Goal: Browse casually

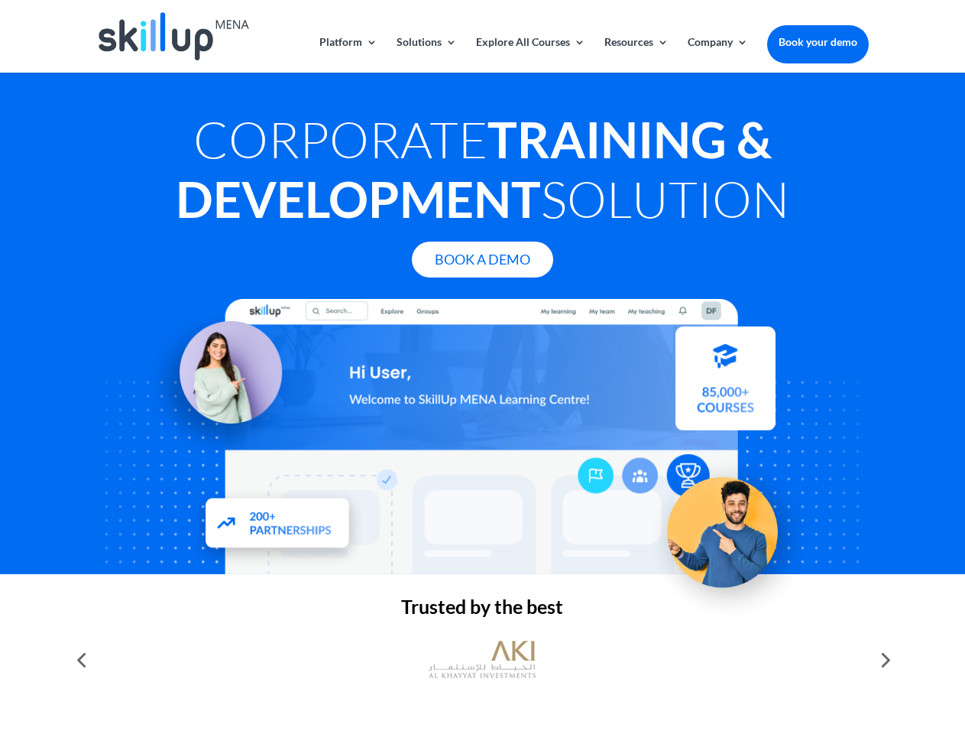
click at [482, 367] on div at bounding box center [482, 436] width 772 height 275
click at [426, 54] on link "Solutions" at bounding box center [427, 55] width 60 height 36
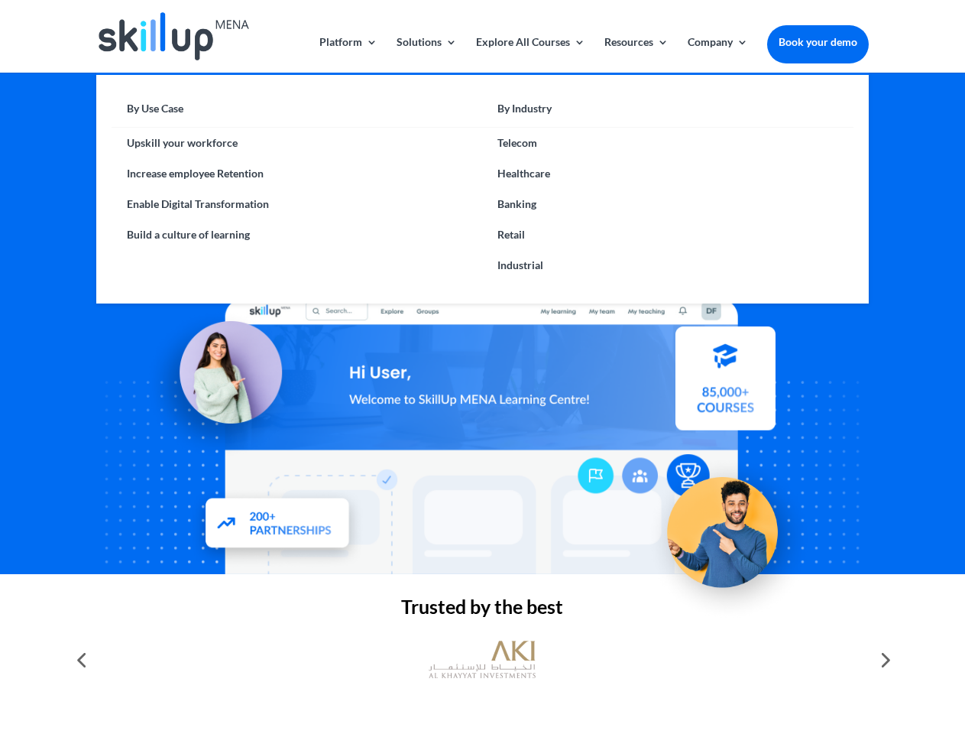
click at [530, 54] on link "Explore All Courses" at bounding box center [530, 55] width 109 height 36
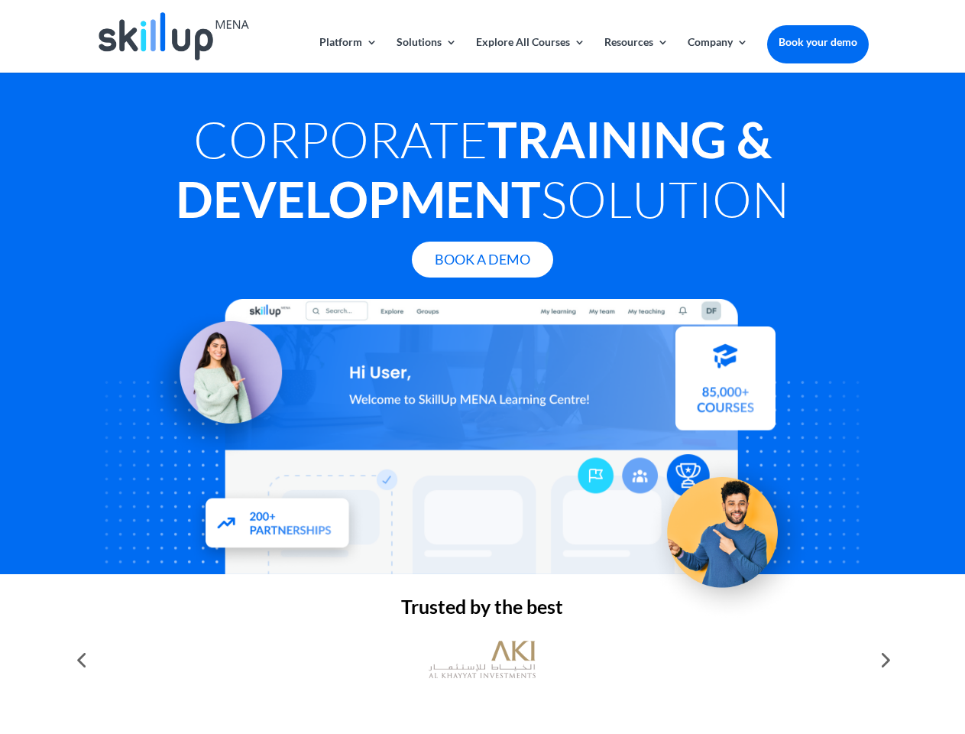
click at [635, 54] on link "Resources" at bounding box center [636, 55] width 64 height 36
click at [718, 54] on link "Company" at bounding box center [718, 55] width 60 height 36
click at [482, 659] on img at bounding box center [482, 659] width 107 height 53
